Goal: Task Accomplishment & Management: Use online tool/utility

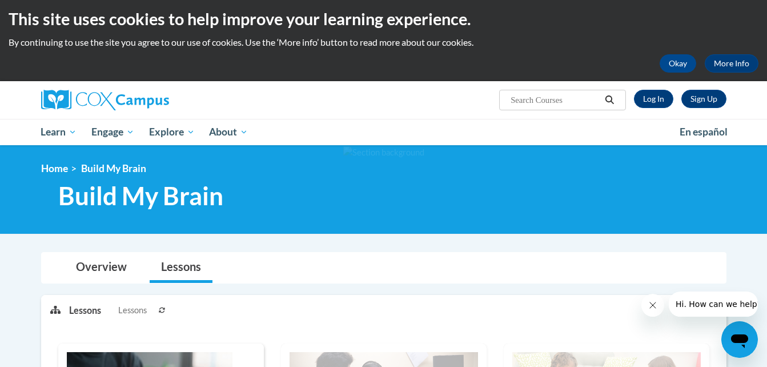
scroll to position [2, 0]
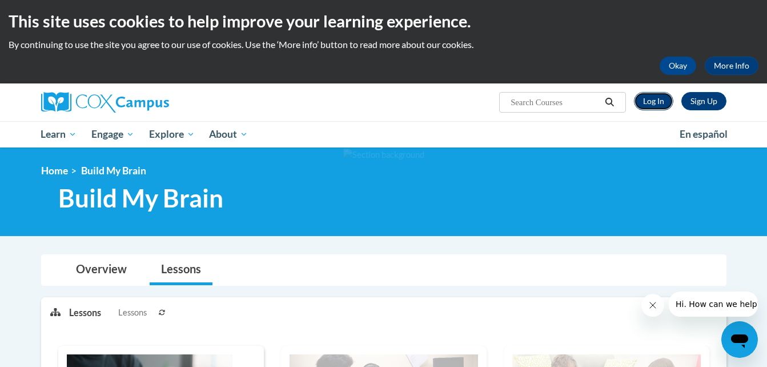
click at [658, 103] on link "Log In" at bounding box center [653, 101] width 39 height 18
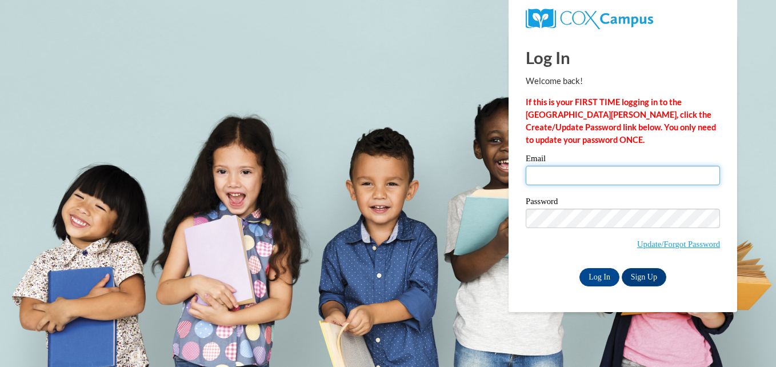
click at [617, 183] on input "Email" at bounding box center [622, 175] width 194 height 19
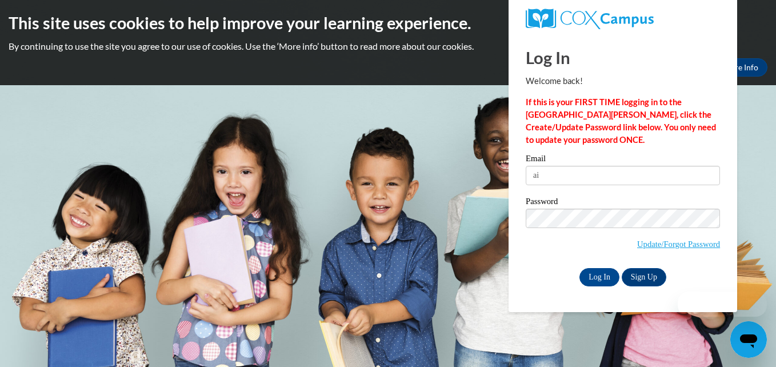
type input "a"
type input "aingle@my.athens.edu"
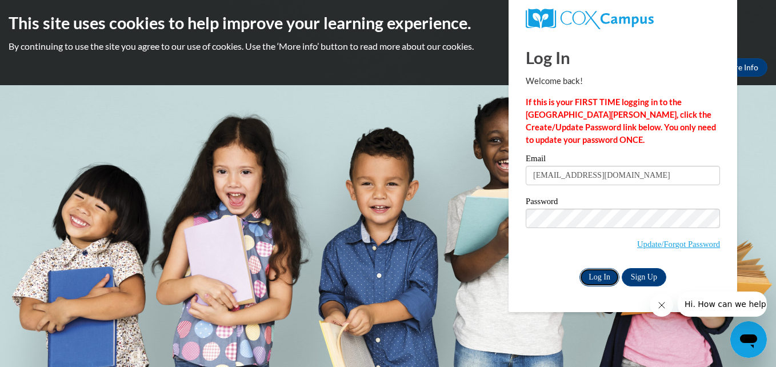
click at [603, 269] on input "Log In" at bounding box center [599, 277] width 40 height 18
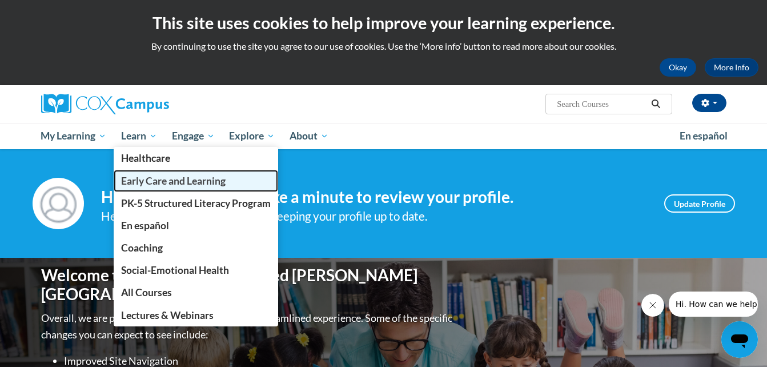
click at [191, 182] on span "Early Care and Learning" at bounding box center [173, 181] width 105 height 12
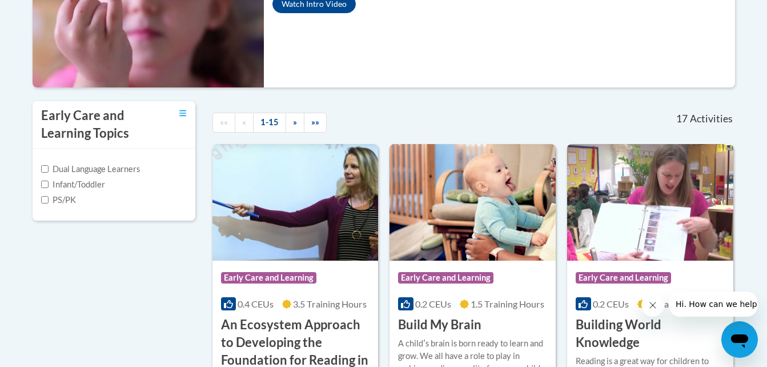
scroll to position [388, 0]
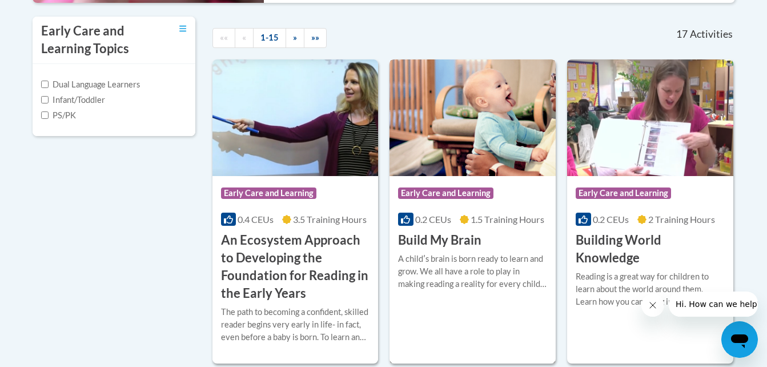
click at [491, 230] on div "Course Category: Early Care and Learning 0.2 CEUs 1.5 Training Hours COURSE Bui…" at bounding box center [473, 212] width 166 height 73
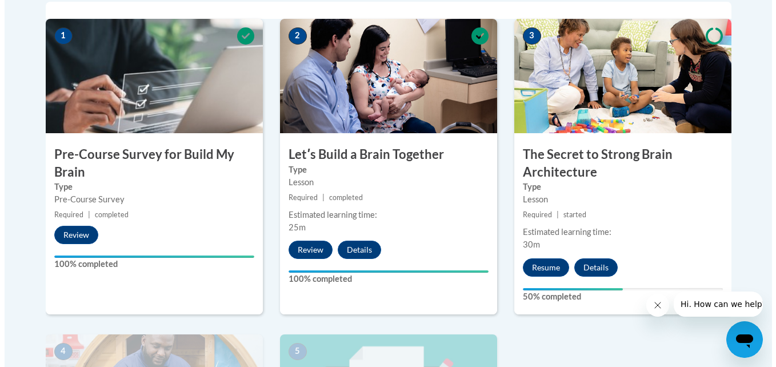
scroll to position [391, 0]
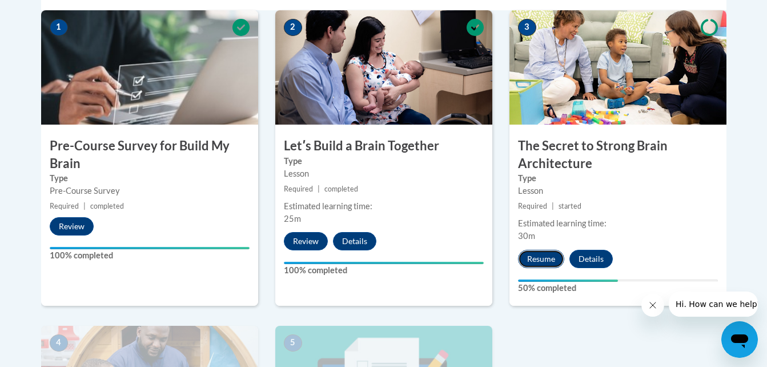
click at [560, 263] on button "Resume" at bounding box center [541, 259] width 46 height 18
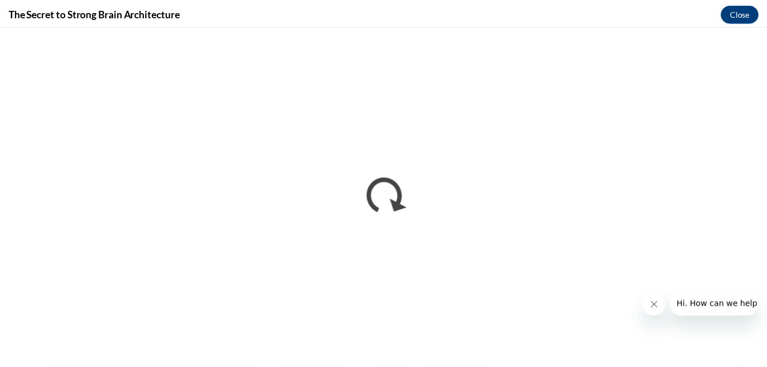
scroll to position [0, 0]
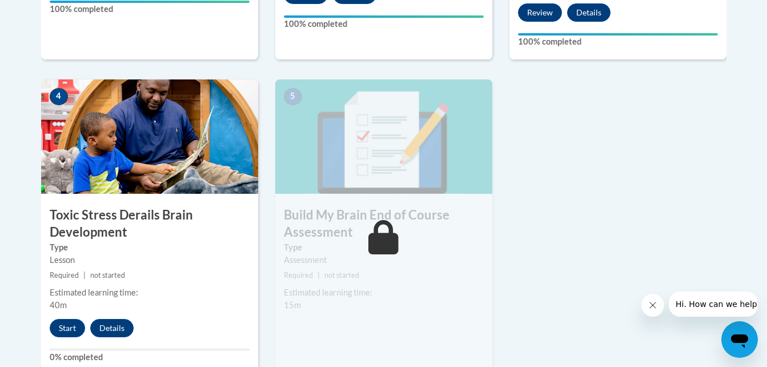
scroll to position [639, 0]
